Goal: Task Accomplishment & Management: Complete application form

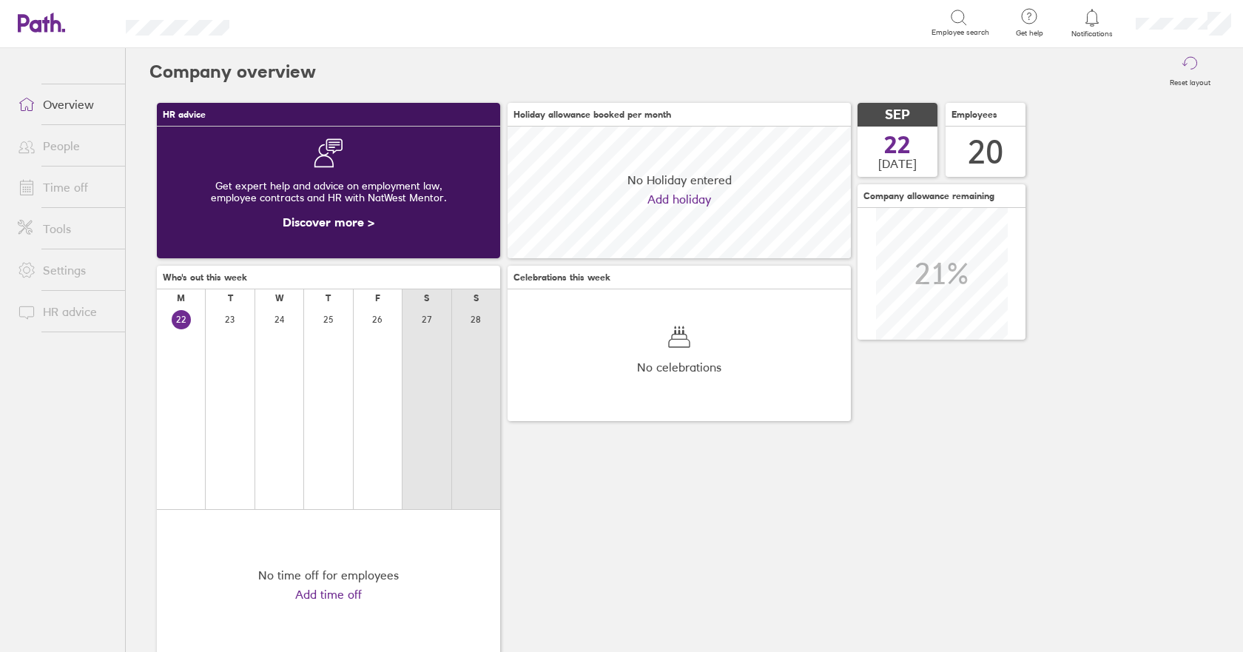
scroll to position [132, 343]
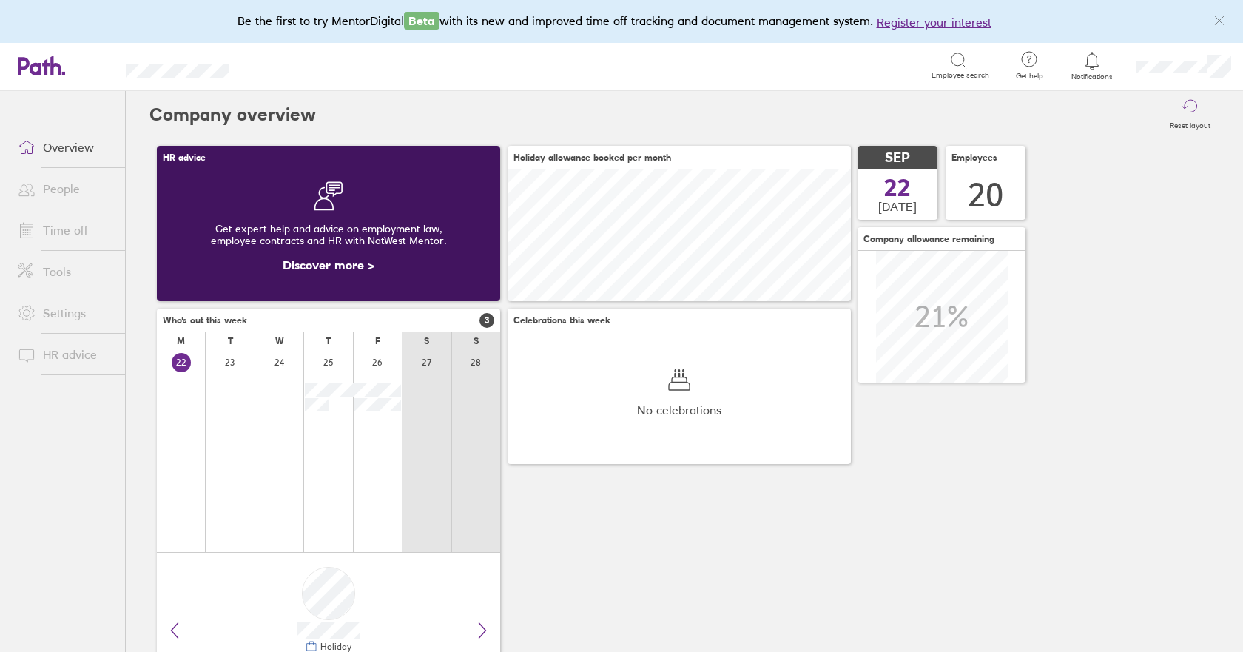
click at [56, 229] on link "Time off" at bounding box center [65, 230] width 119 height 30
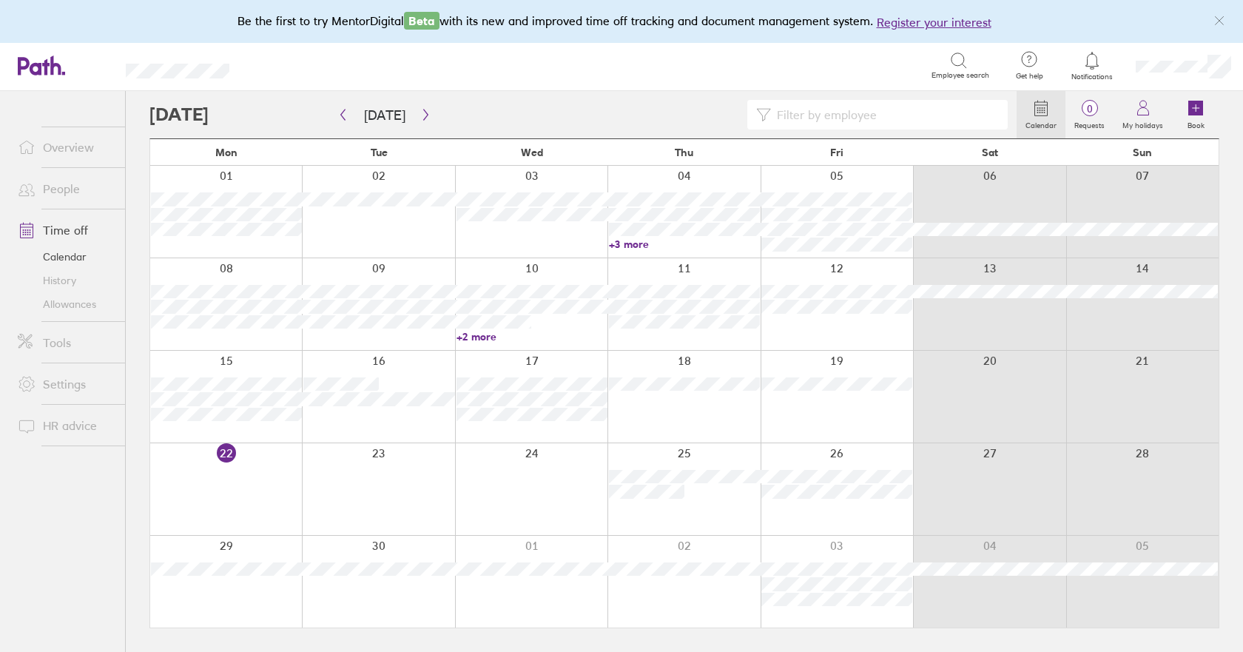
click at [226, 488] on div at bounding box center [226, 489] width 152 height 92
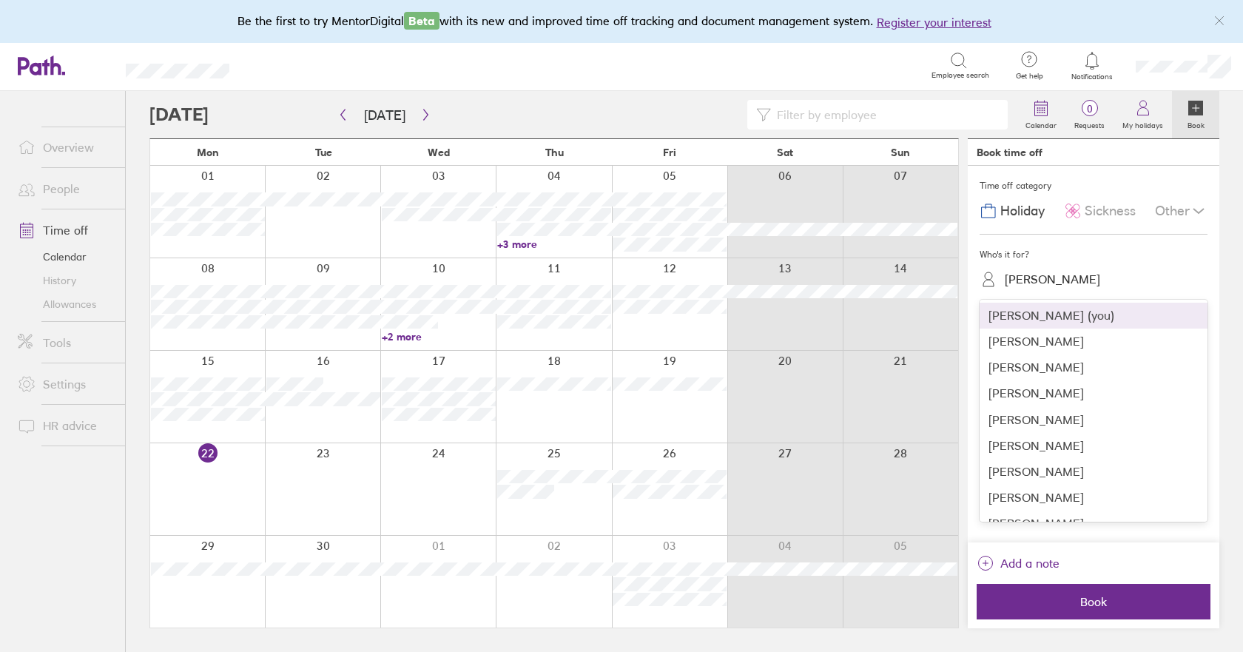
click at [1057, 282] on div "[PERSON_NAME]" at bounding box center [1052, 279] width 95 height 14
click at [1044, 426] on div "[PERSON_NAME]" at bounding box center [1094, 420] width 228 height 26
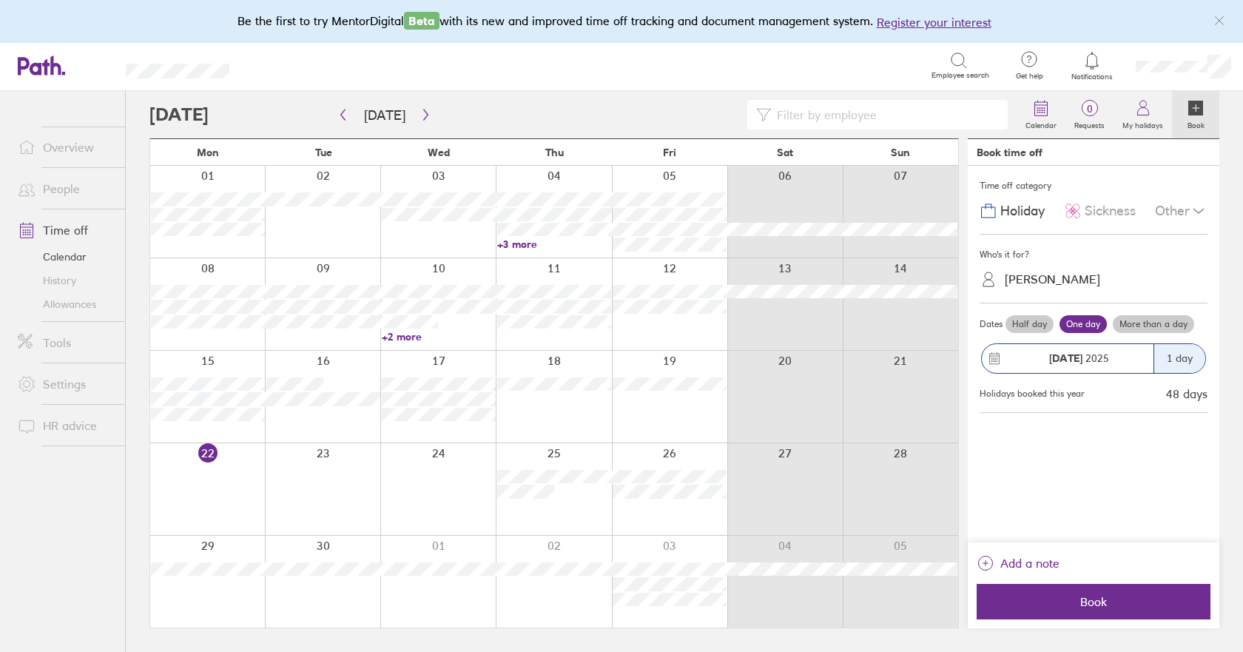
click at [1035, 323] on label "Half day" at bounding box center [1030, 324] width 48 height 18
click at [0, 0] on input "Half day" at bounding box center [0, 0] width 0 height 0
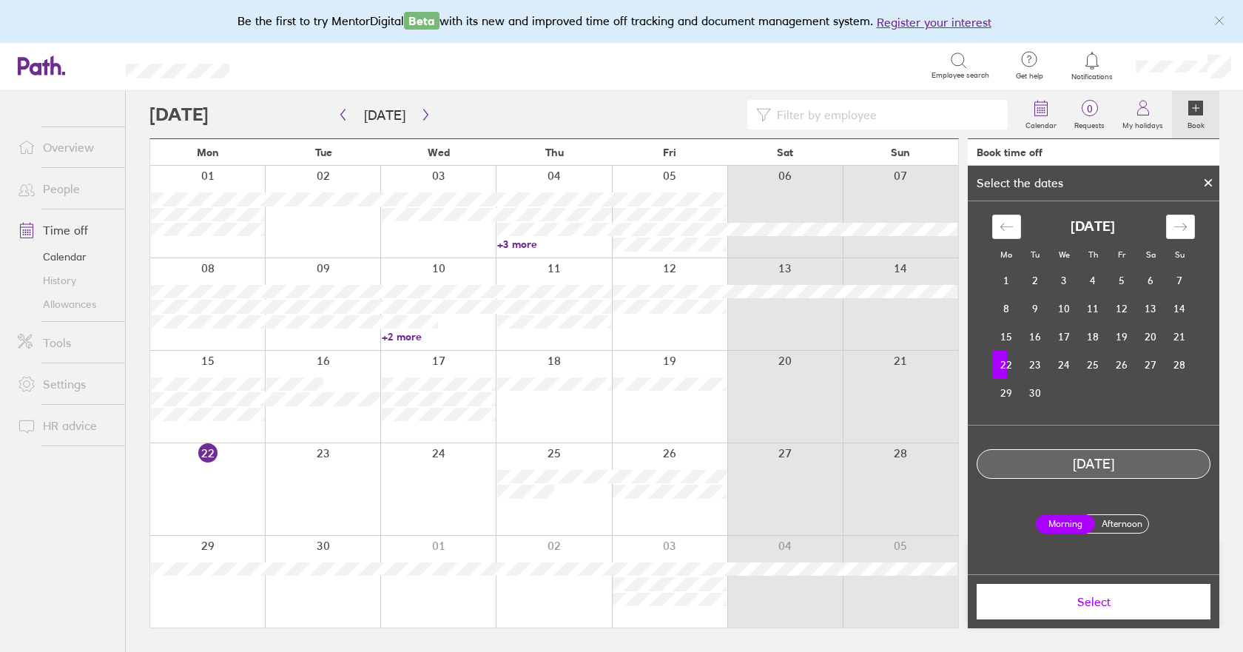
click at [1132, 521] on label "Afternoon" at bounding box center [1121, 524] width 59 height 18
click at [0, 0] on input "Afternoon" at bounding box center [0, 0] width 0 height 0
click at [1079, 605] on span "Select" at bounding box center [1093, 601] width 213 height 13
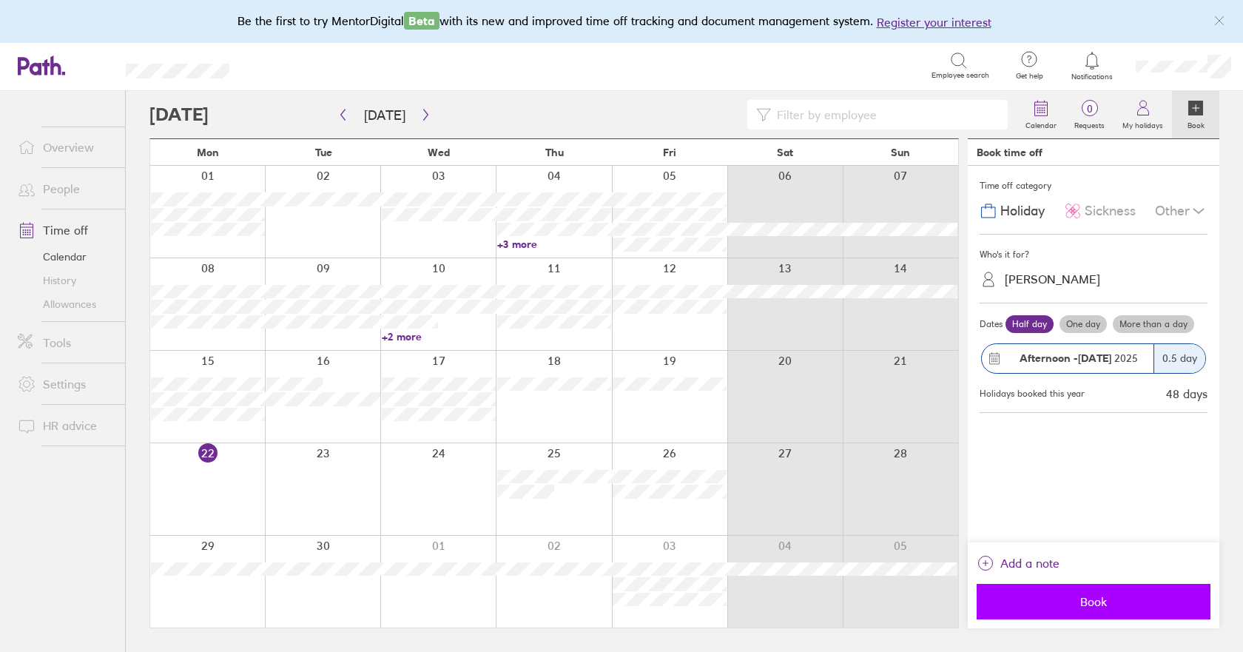
click at [1088, 600] on span "Book" at bounding box center [1093, 601] width 213 height 13
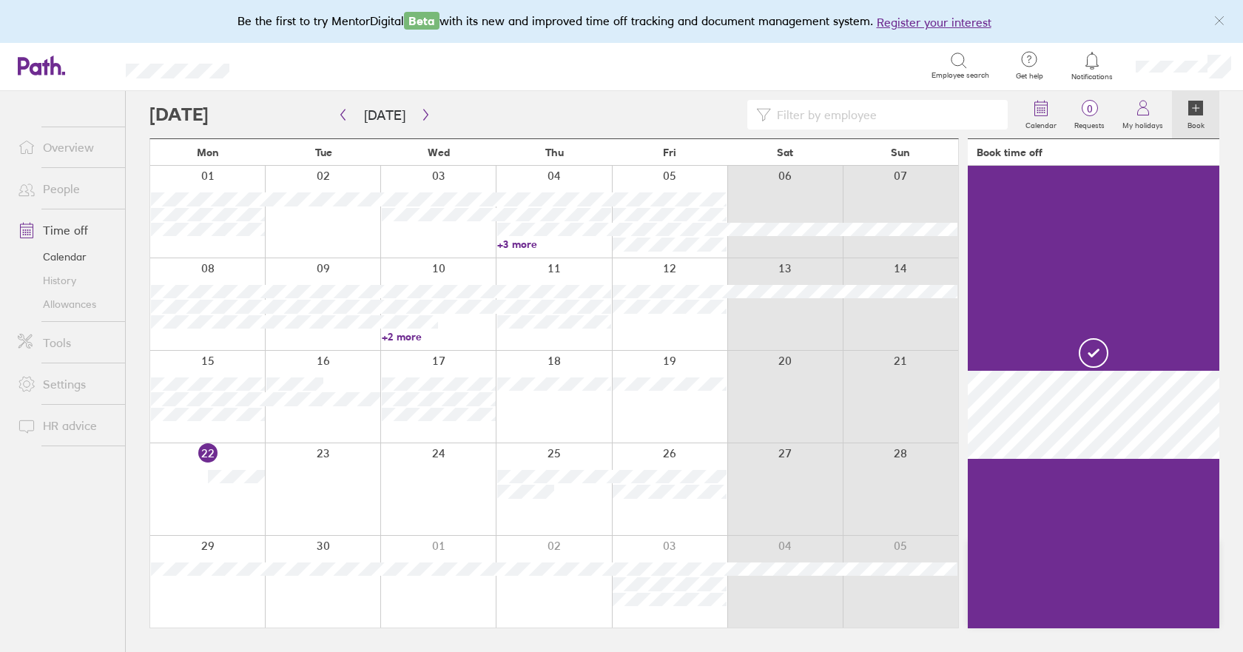
drag, startPoint x: 363, startPoint y: 496, endPoint x: 383, endPoint y: 494, distance: 19.3
click at [364, 496] on div at bounding box center [322, 489] width 115 height 92
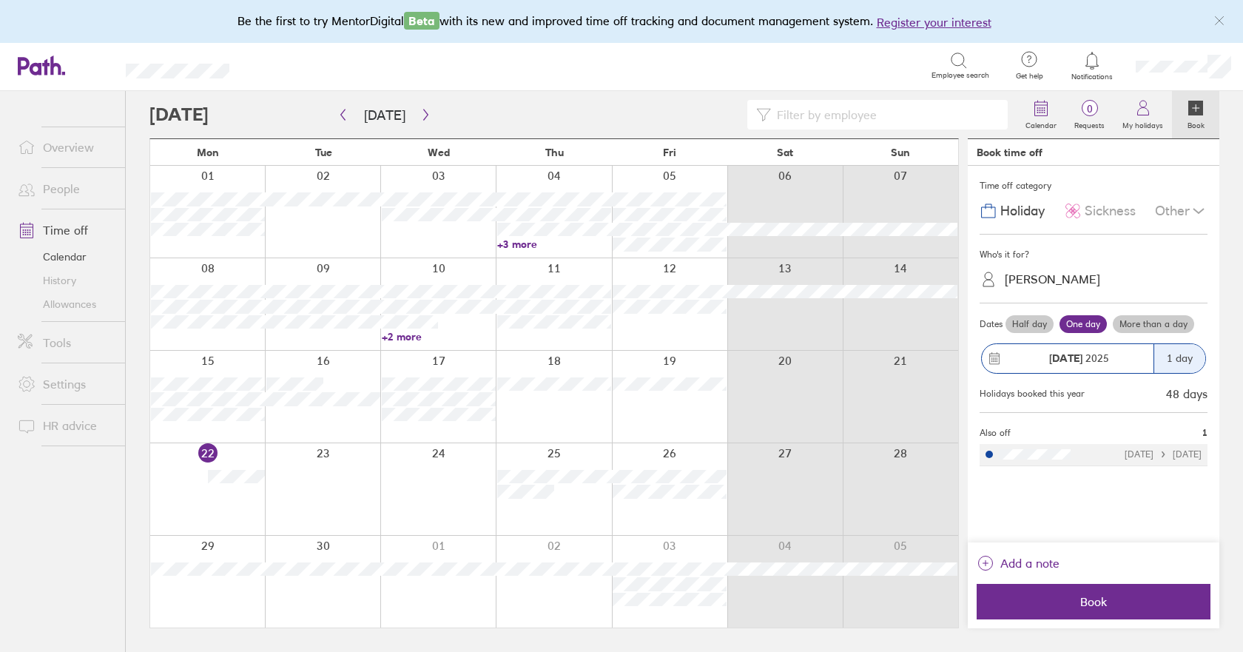
click at [1029, 322] on label "Half day" at bounding box center [1030, 324] width 48 height 18
click at [0, 0] on input "Half day" at bounding box center [0, 0] width 0 height 0
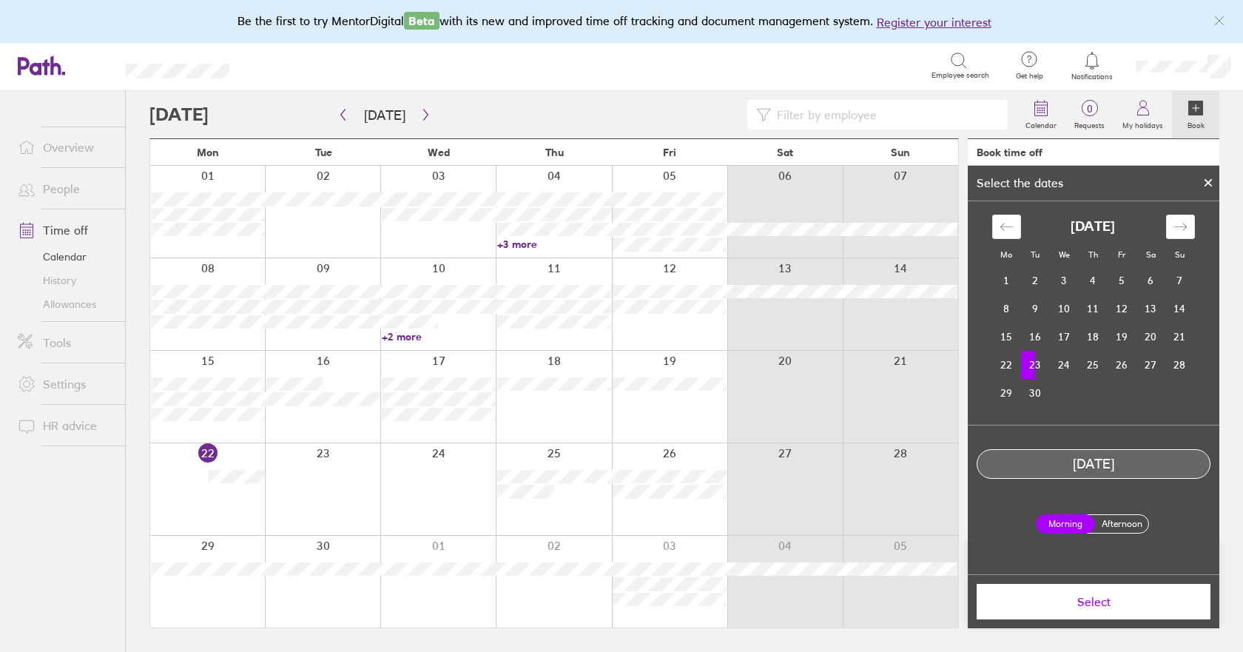
drag, startPoint x: 1137, startPoint y: 520, endPoint x: 1104, endPoint y: 577, distance: 66.7
click at [1136, 522] on label "Afternoon" at bounding box center [1121, 524] width 59 height 18
click at [0, 0] on input "Afternoon" at bounding box center [0, 0] width 0 height 0
click at [1086, 603] on span "Select" at bounding box center [1093, 601] width 213 height 13
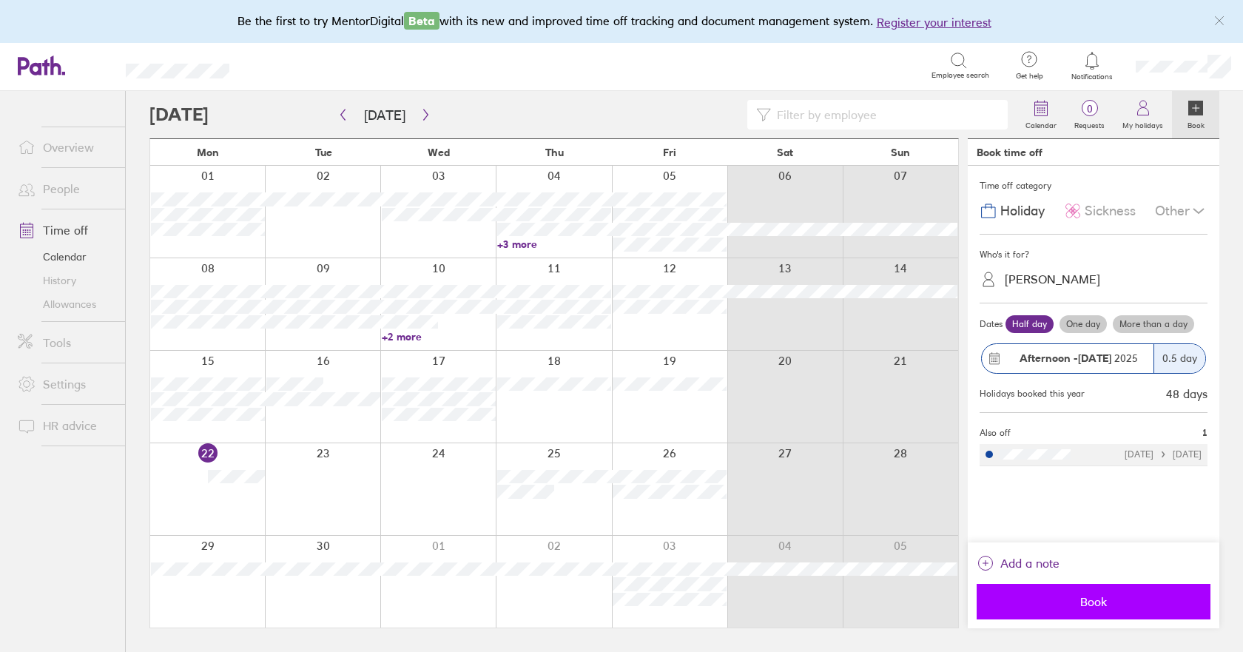
click at [1087, 603] on span "Book" at bounding box center [1093, 601] width 213 height 13
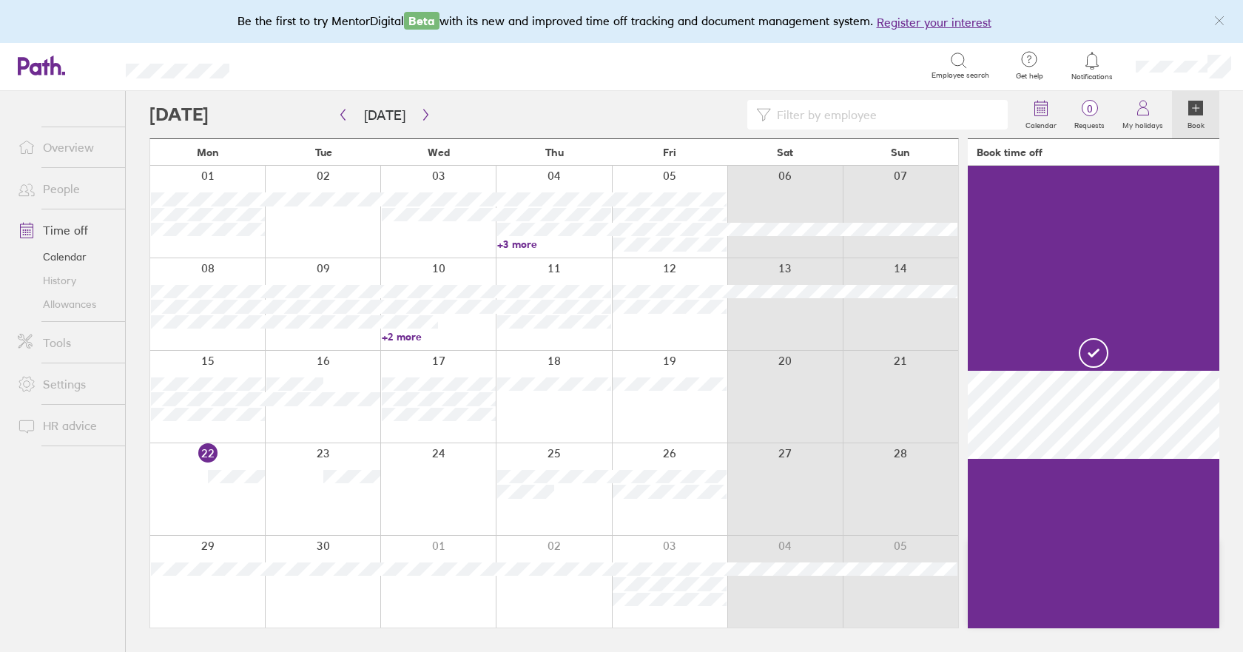
click at [437, 483] on div at bounding box center [437, 489] width 115 height 92
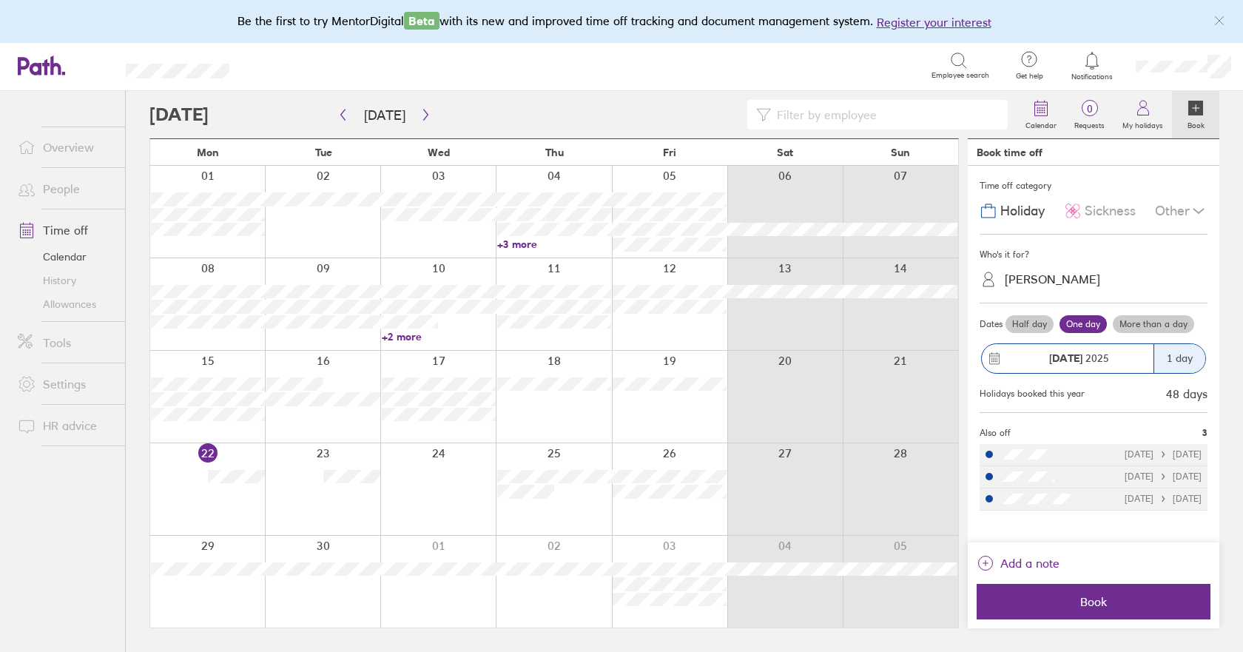
click at [446, 483] on div at bounding box center [437, 489] width 115 height 92
click at [1017, 329] on label "Half day" at bounding box center [1030, 324] width 48 height 18
click at [0, 0] on input "Half day" at bounding box center [0, 0] width 0 height 0
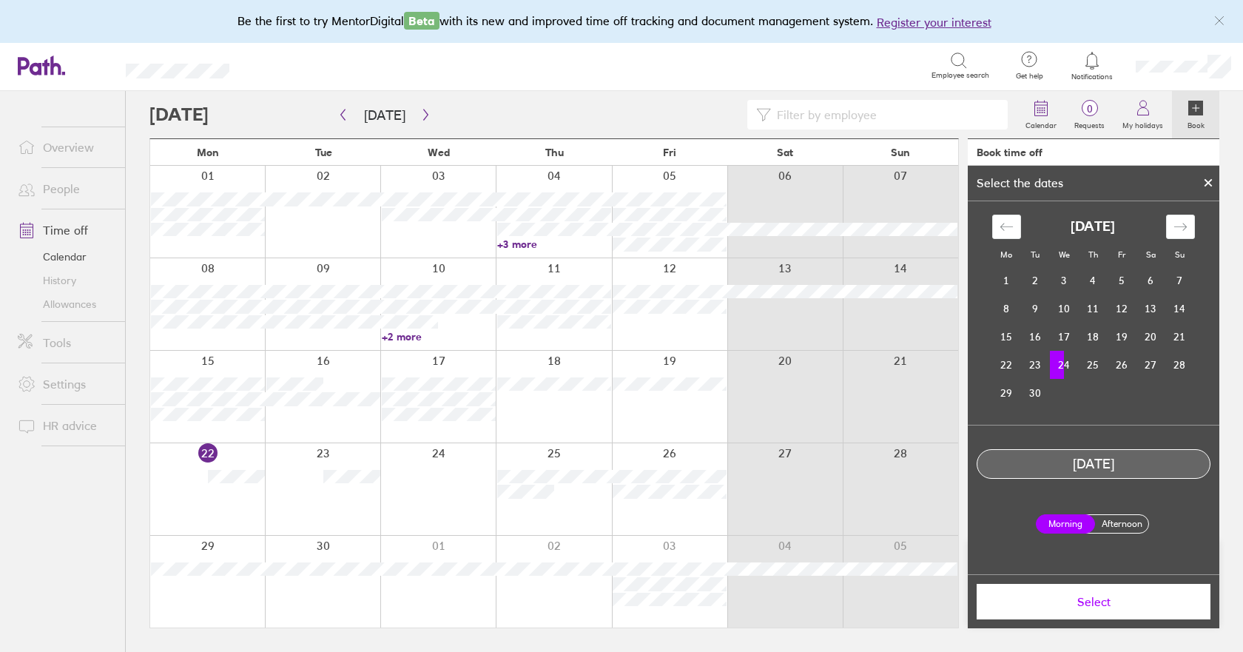
click at [1126, 528] on label "Afternoon" at bounding box center [1121, 524] width 59 height 18
click at [0, 0] on input "Afternoon" at bounding box center [0, 0] width 0 height 0
click at [1083, 608] on span "Select" at bounding box center [1093, 601] width 213 height 13
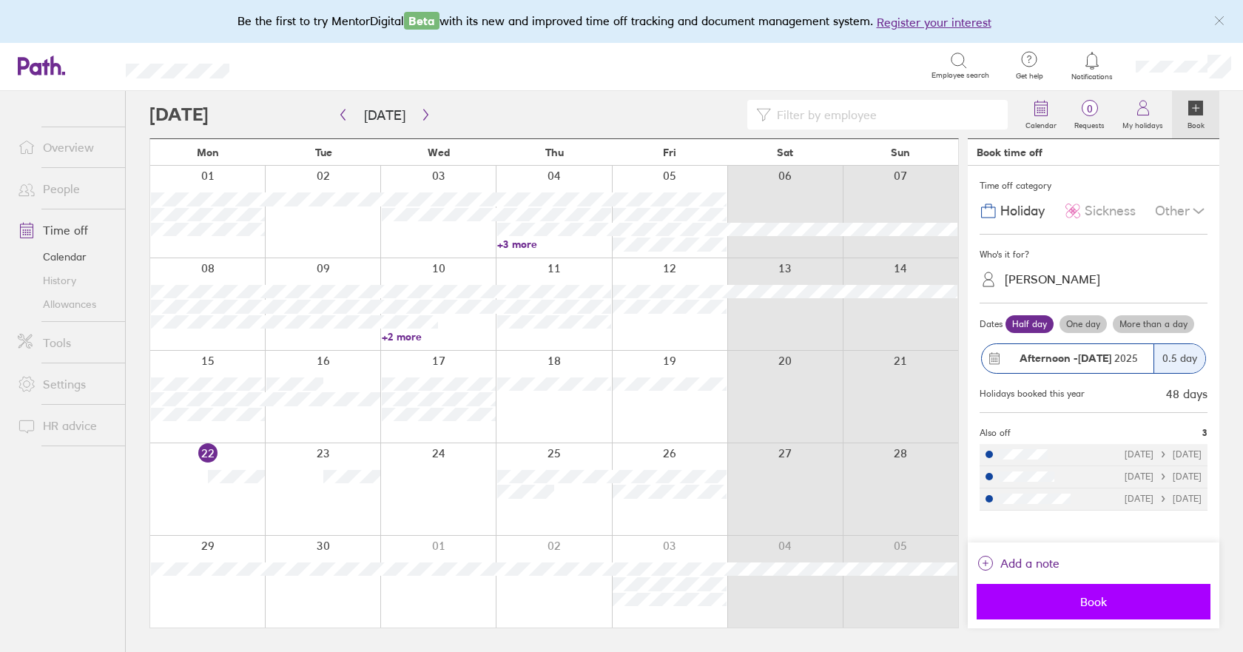
click at [1070, 605] on span "Book" at bounding box center [1093, 601] width 213 height 13
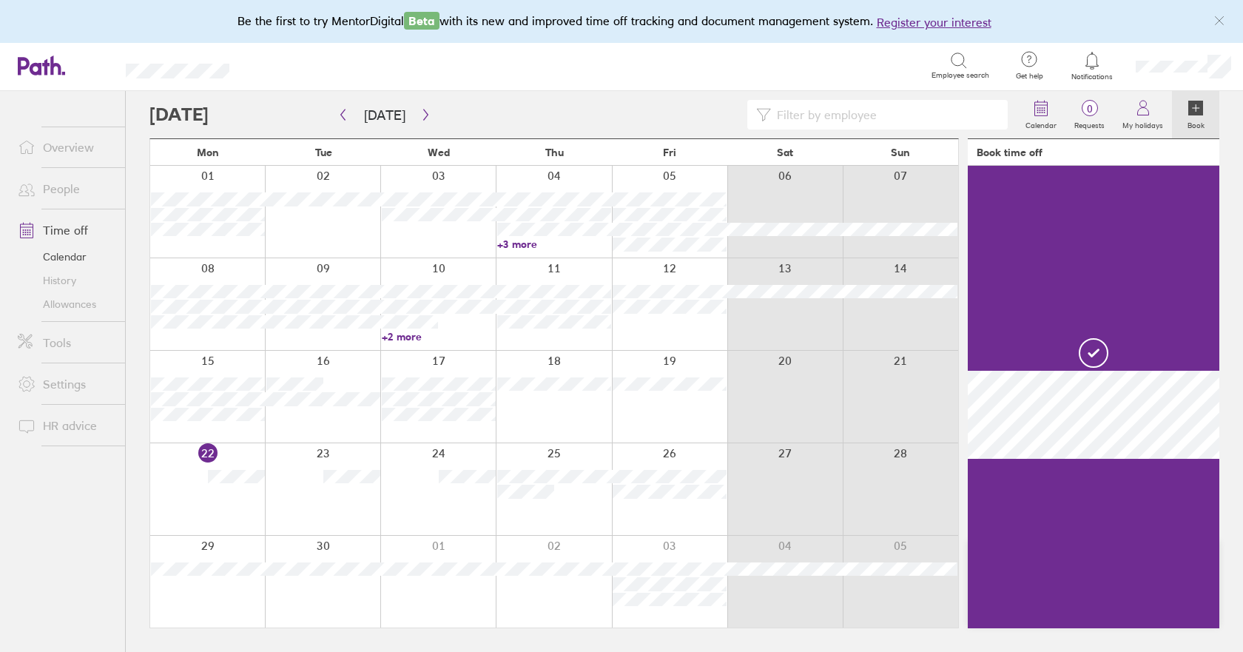
click at [579, 512] on div at bounding box center [553, 489] width 115 height 92
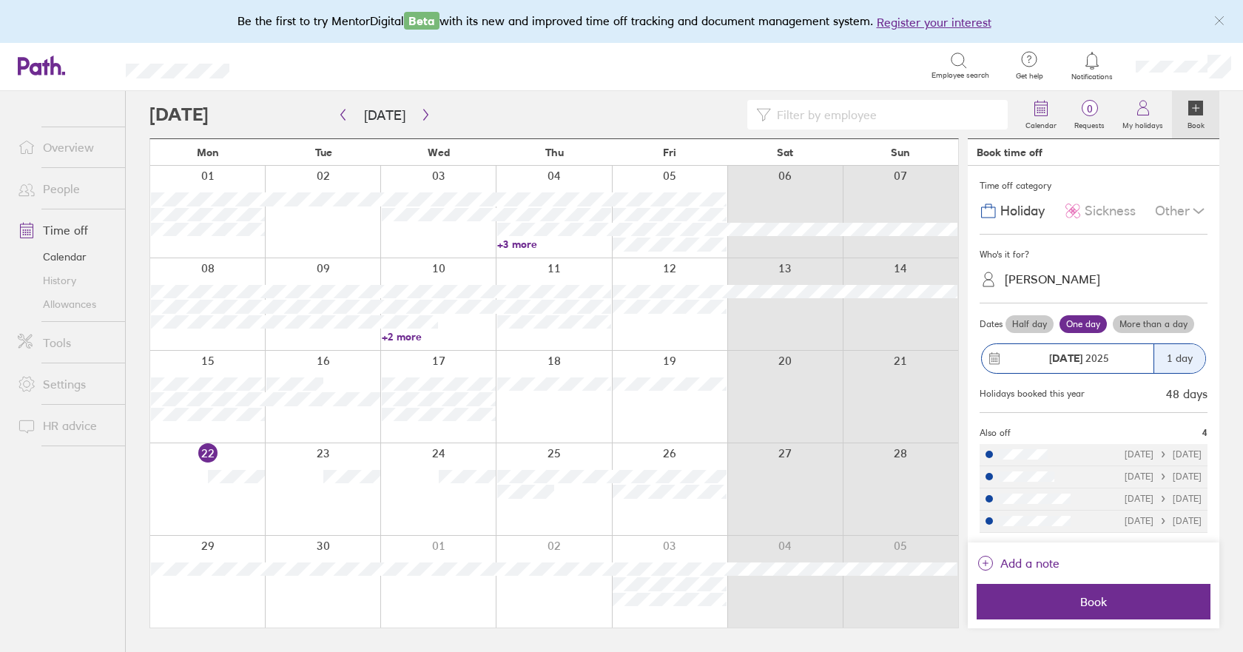
click at [579, 509] on div at bounding box center [553, 489] width 115 height 92
click at [1035, 326] on label "Half day" at bounding box center [1030, 324] width 48 height 18
click at [0, 0] on input "Half day" at bounding box center [0, 0] width 0 height 0
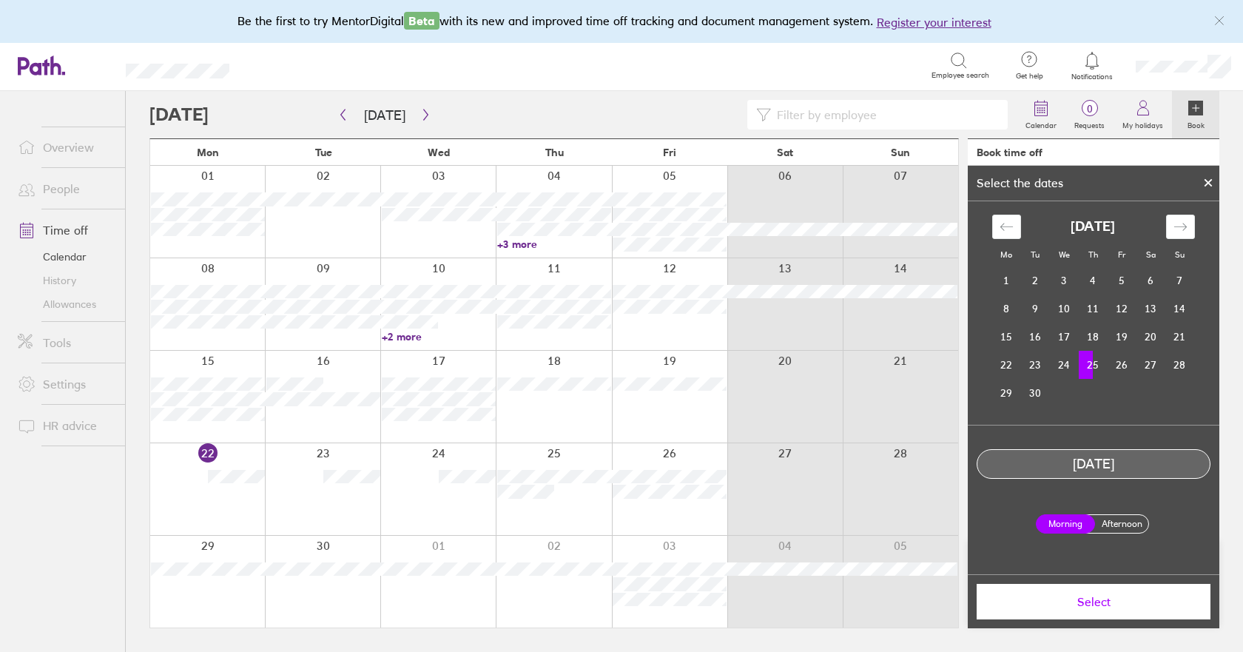
click at [1118, 527] on label "Afternoon" at bounding box center [1121, 524] width 59 height 18
click at [0, 0] on input "Afternoon" at bounding box center [0, 0] width 0 height 0
click at [1100, 603] on span "Select" at bounding box center [1093, 601] width 213 height 13
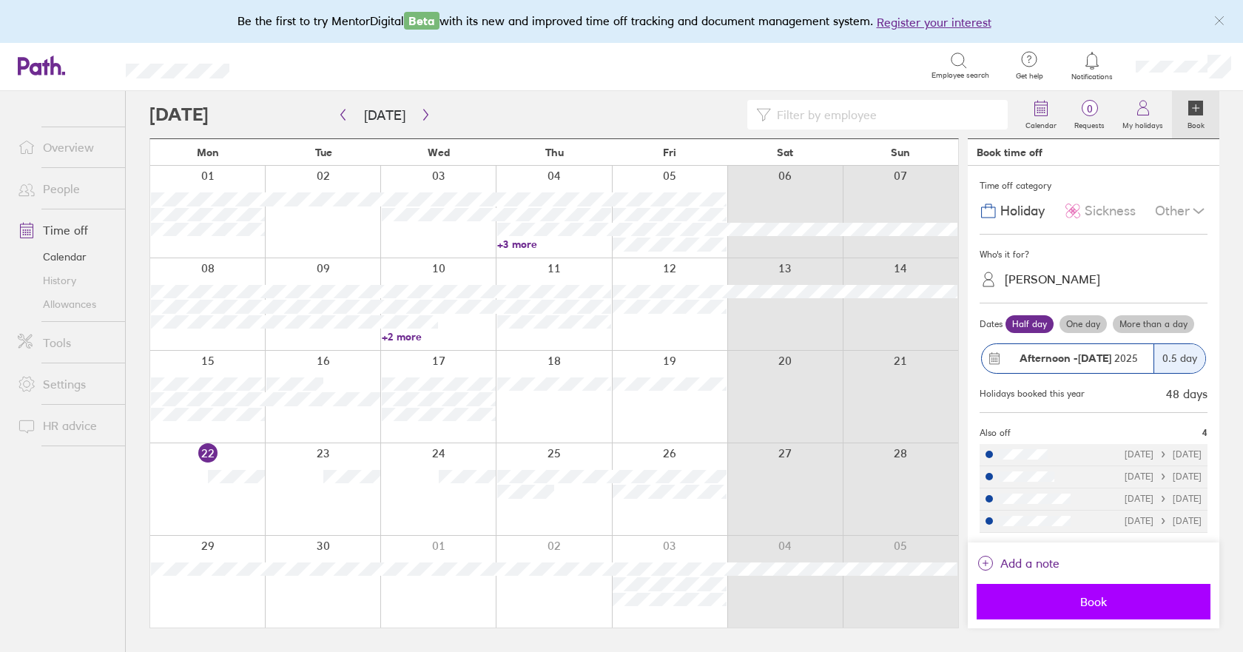
click at [1067, 608] on span "Book" at bounding box center [1093, 601] width 213 height 13
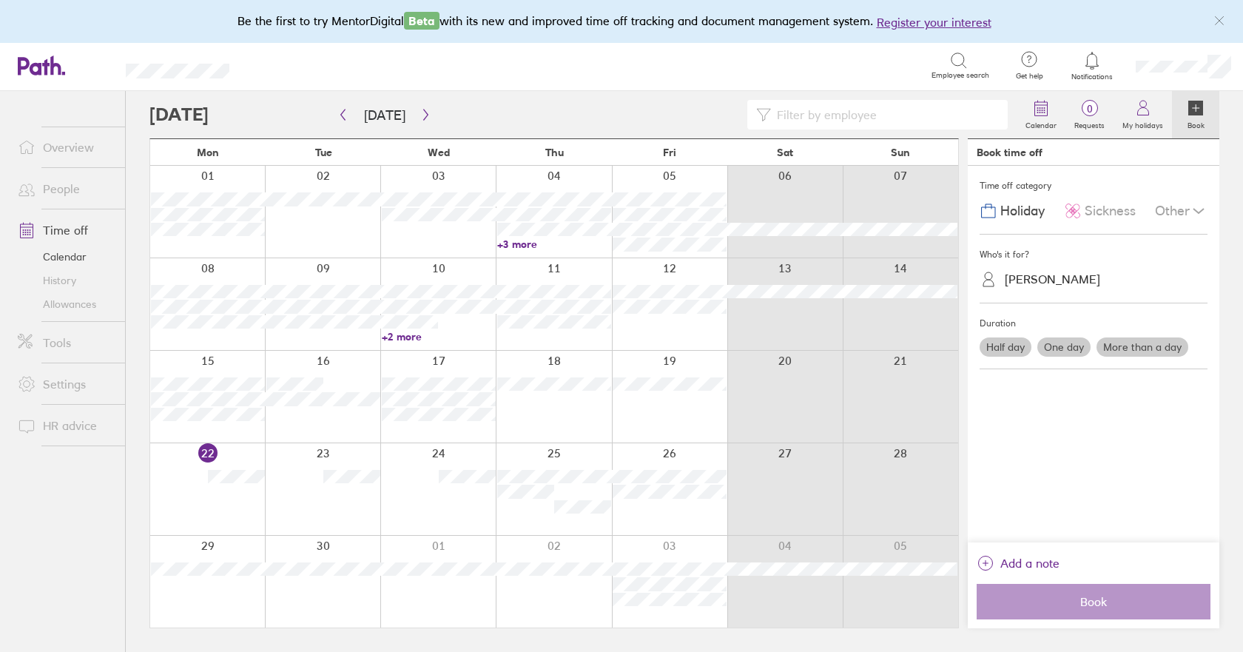
click at [56, 304] on link "Allowances" at bounding box center [65, 304] width 119 height 24
